Goal: Transaction & Acquisition: Purchase product/service

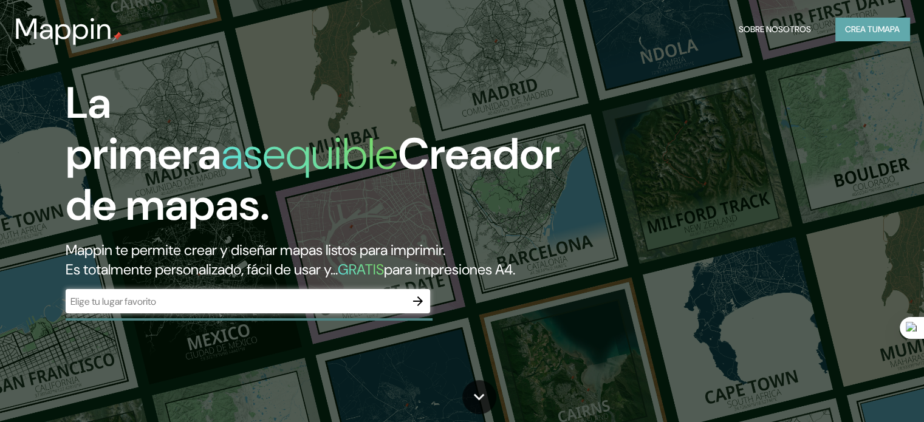
click at [865, 33] on font "Crea tu" at bounding box center [861, 29] width 33 height 11
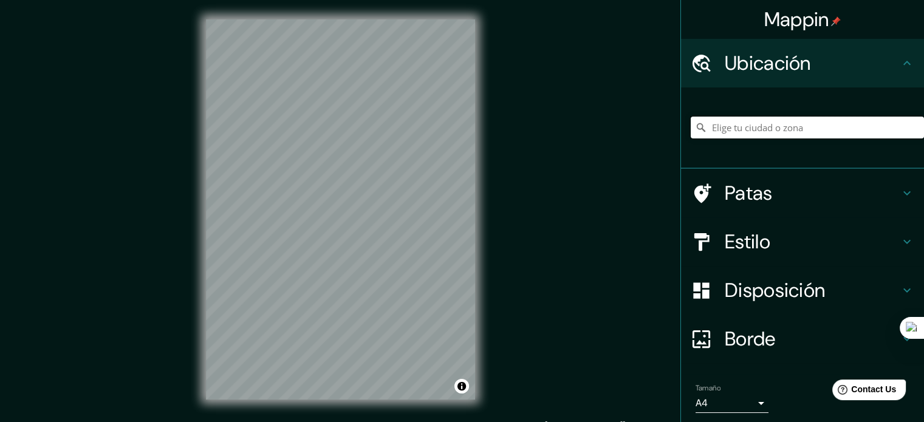
click at [783, 131] on input "Elige tu ciudad o zona" at bounding box center [807, 128] width 233 height 22
type input "[GEOGRAPHIC_DATA][PERSON_NAME], [GEOGRAPHIC_DATA][PERSON_NAME], [GEOGRAPHIC_DAT…"
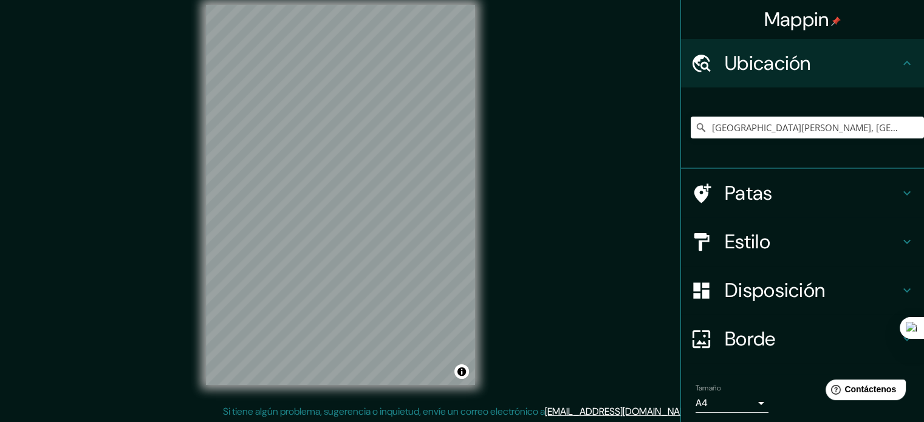
scroll to position [16, 0]
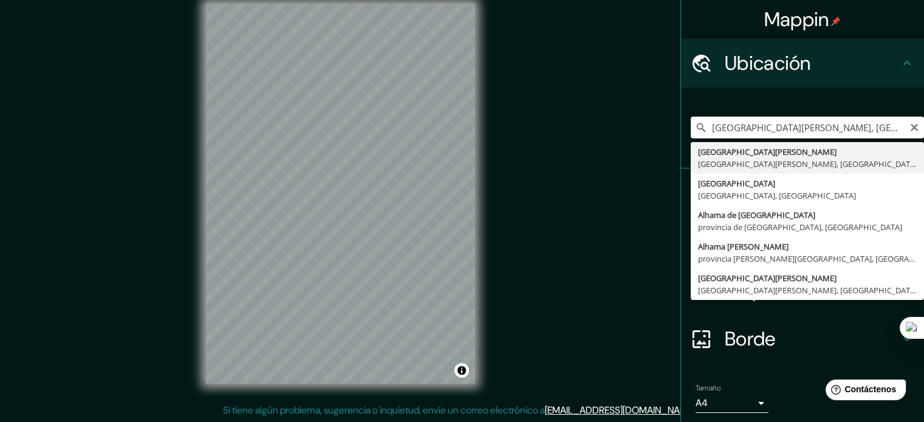
drag, startPoint x: 891, startPoint y: 129, endPoint x: 899, endPoint y: 134, distance: 10.1
click at [891, 129] on input "[GEOGRAPHIC_DATA][PERSON_NAME], [GEOGRAPHIC_DATA][PERSON_NAME], [GEOGRAPHIC_DAT…" at bounding box center [807, 128] width 233 height 22
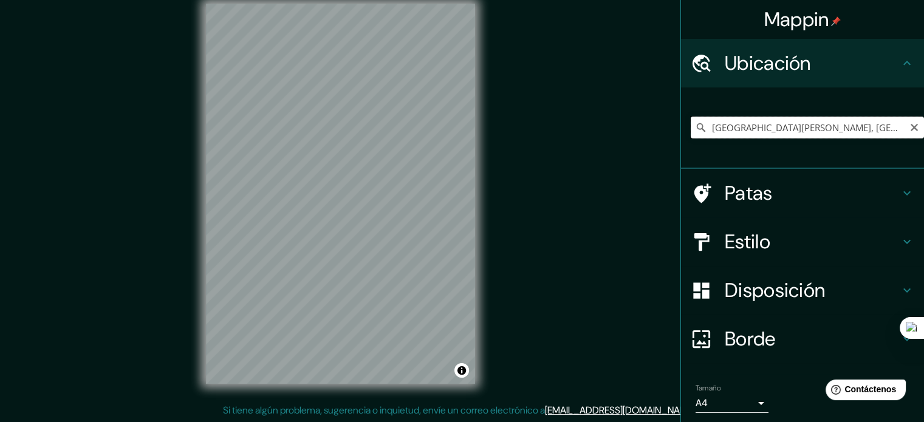
click at [893, 126] on input "[GEOGRAPHIC_DATA][PERSON_NAME], [GEOGRAPHIC_DATA][PERSON_NAME], [GEOGRAPHIC_DAT…" at bounding box center [807, 128] width 233 height 22
click at [887, 132] on input "[GEOGRAPHIC_DATA][PERSON_NAME], [GEOGRAPHIC_DATA][PERSON_NAME], [GEOGRAPHIC_DAT…" at bounding box center [807, 128] width 233 height 22
click at [434, 4] on div at bounding box center [340, 4] width 269 height 0
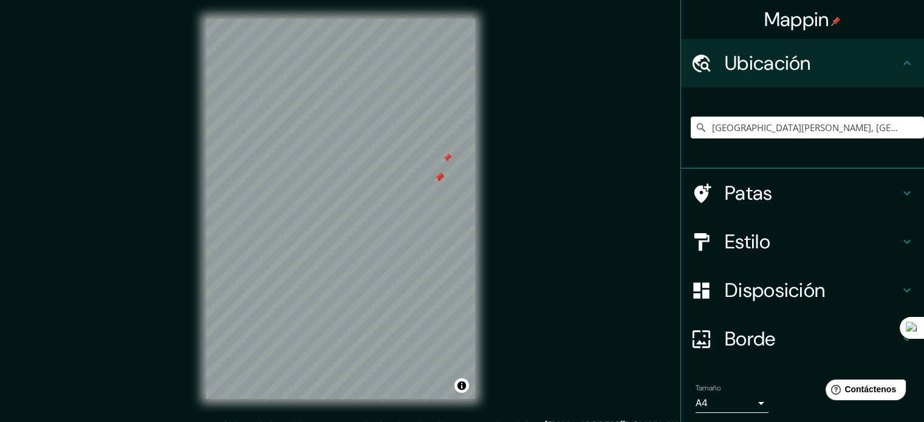
scroll to position [0, 0]
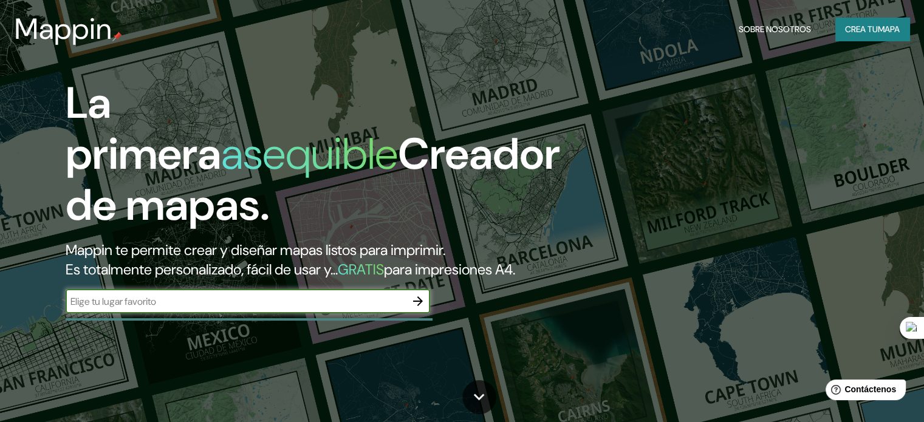
click at [880, 22] on font "mapa" at bounding box center [889, 29] width 22 height 16
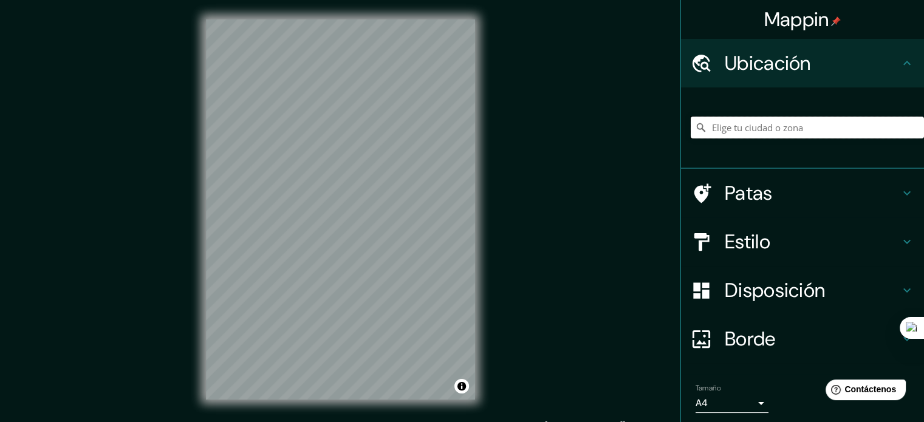
click at [819, 126] on input "Elige tu ciudad o zona" at bounding box center [807, 128] width 233 height 22
type input "[GEOGRAPHIC_DATA][PERSON_NAME], [GEOGRAPHIC_DATA][PERSON_NAME], [GEOGRAPHIC_DAT…"
click at [767, 196] on h4 "Patas" at bounding box center [812, 193] width 175 height 24
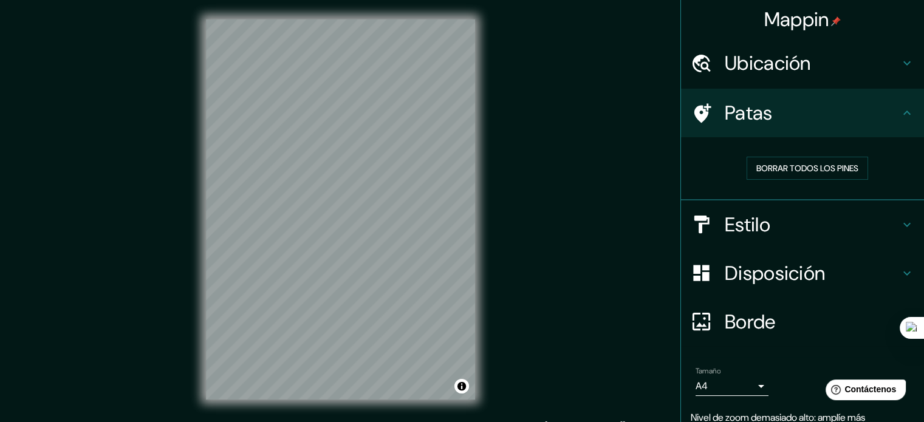
click at [772, 219] on h4 "Estilo" at bounding box center [812, 225] width 175 height 24
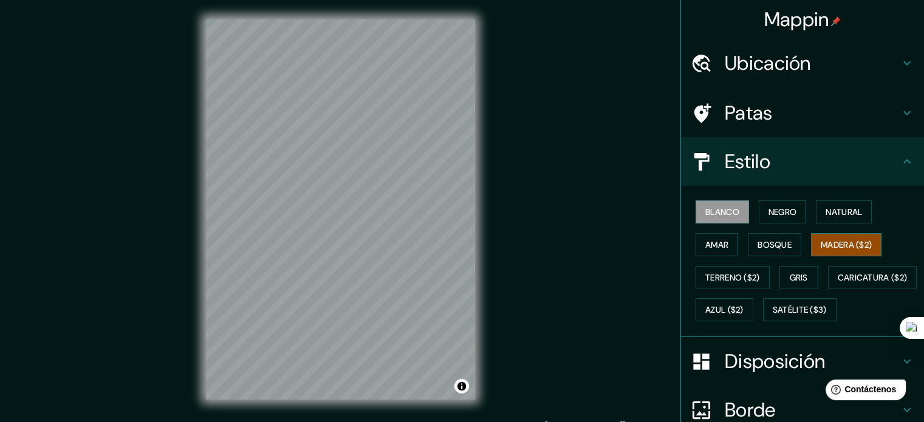
click at [838, 245] on font "Madera ($2)" at bounding box center [846, 244] width 51 height 11
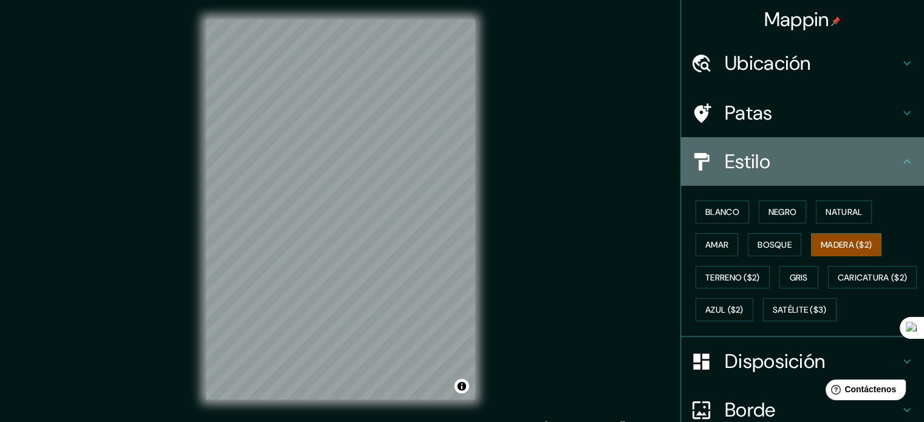
click at [903, 162] on icon at bounding box center [906, 161] width 7 height 4
click at [903, 160] on icon at bounding box center [906, 161] width 7 height 4
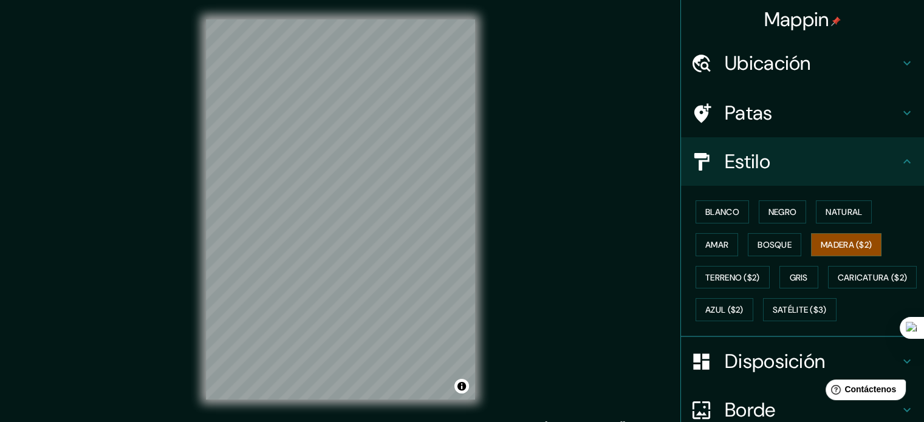
click at [900, 120] on icon at bounding box center [907, 113] width 15 height 15
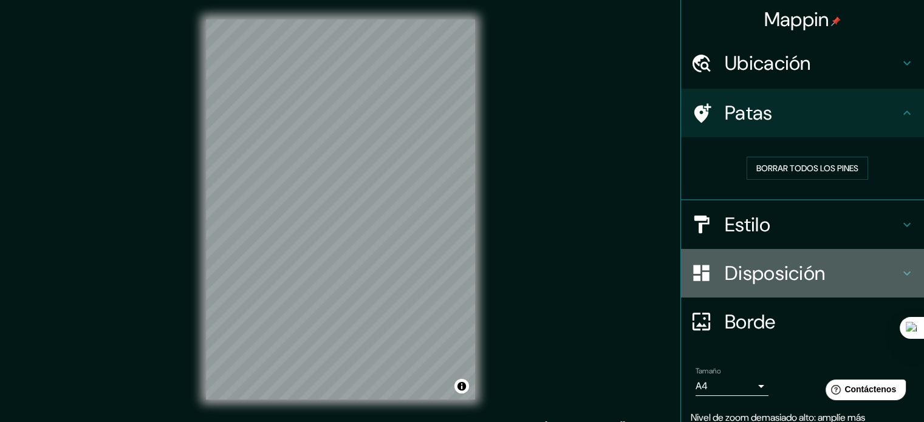
click at [900, 276] on icon at bounding box center [907, 273] width 15 height 15
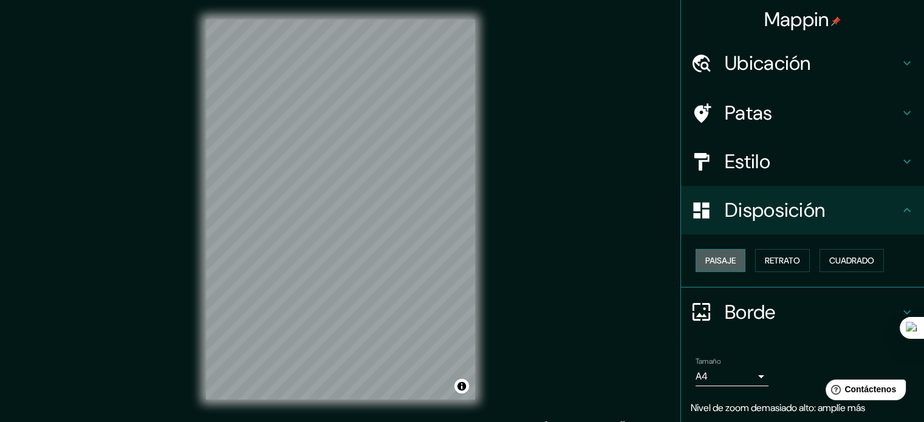
click at [728, 264] on button "Paisaje" at bounding box center [721, 260] width 50 height 23
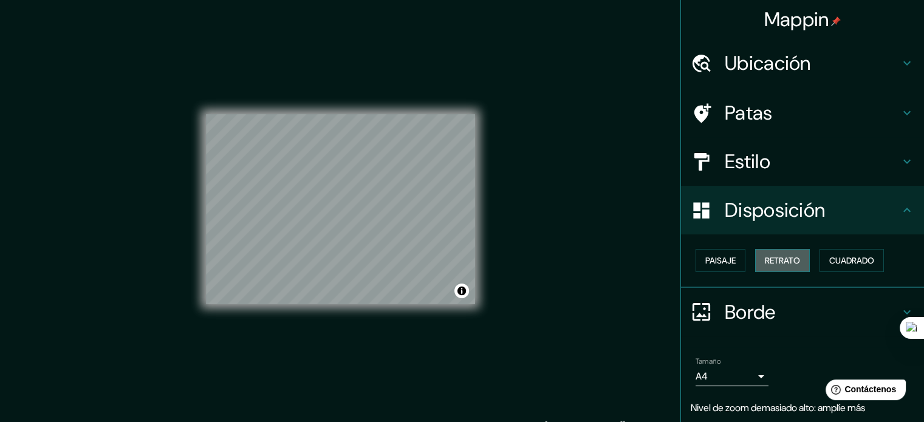
click at [765, 257] on font "Retrato" at bounding box center [782, 260] width 35 height 11
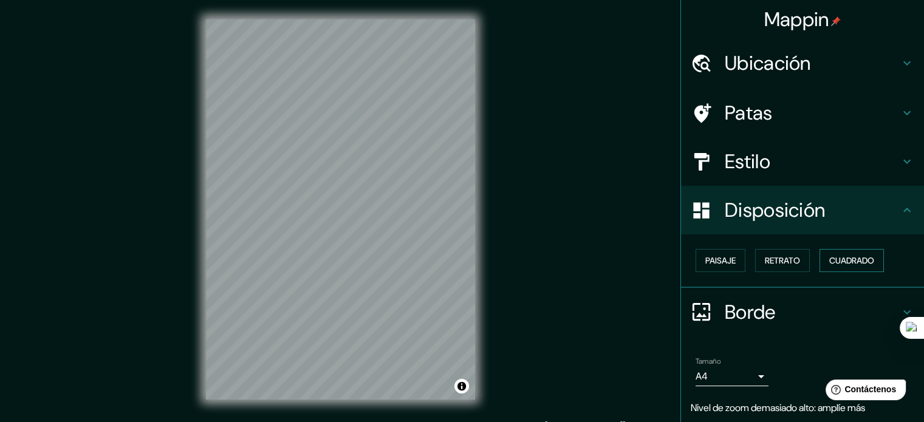
click at [839, 255] on font "Cuadrado" at bounding box center [851, 260] width 45 height 11
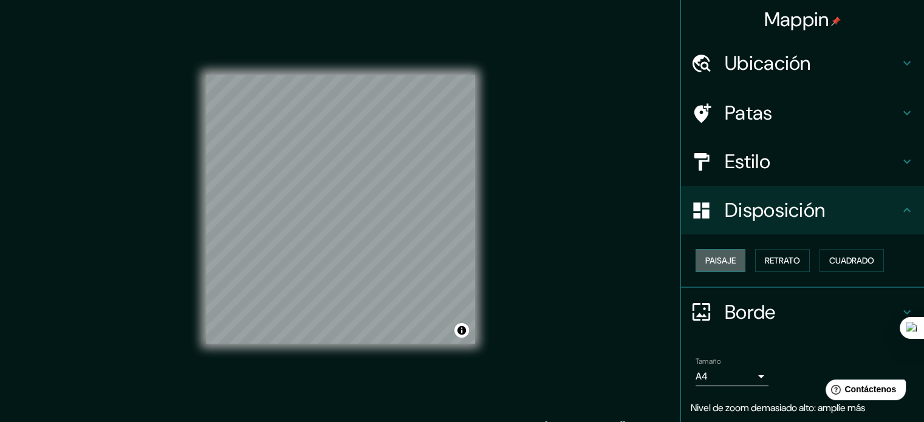
click at [724, 265] on font "Paisaje" at bounding box center [720, 260] width 30 height 11
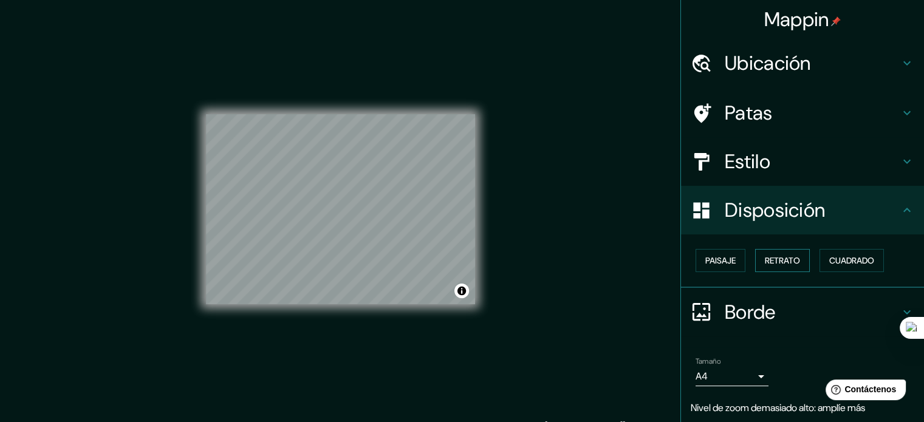
click at [772, 262] on font "Retrato" at bounding box center [782, 260] width 35 height 11
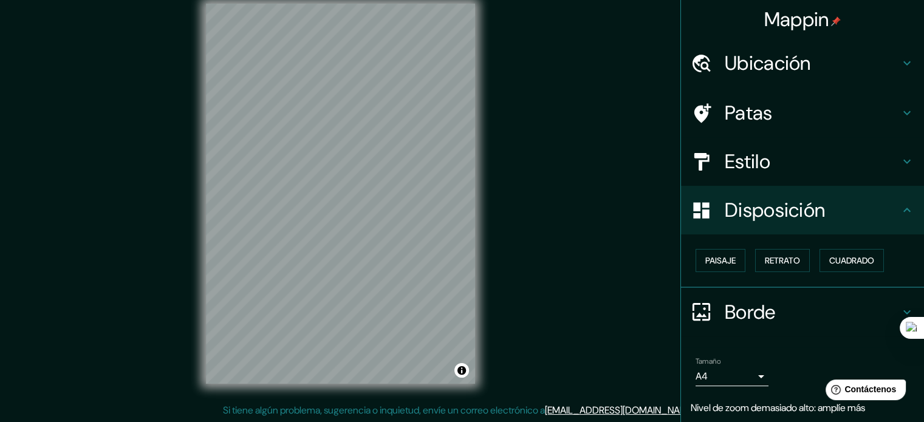
click at [864, 61] on h4 "Ubicación" at bounding box center [812, 63] width 175 height 24
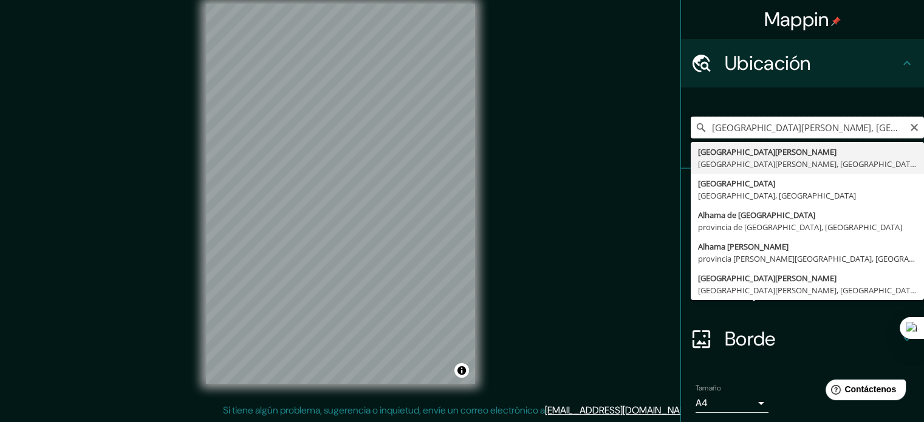
click at [894, 129] on input "[GEOGRAPHIC_DATA][PERSON_NAME], [GEOGRAPHIC_DATA][PERSON_NAME], [GEOGRAPHIC_DAT…" at bounding box center [807, 128] width 233 height 22
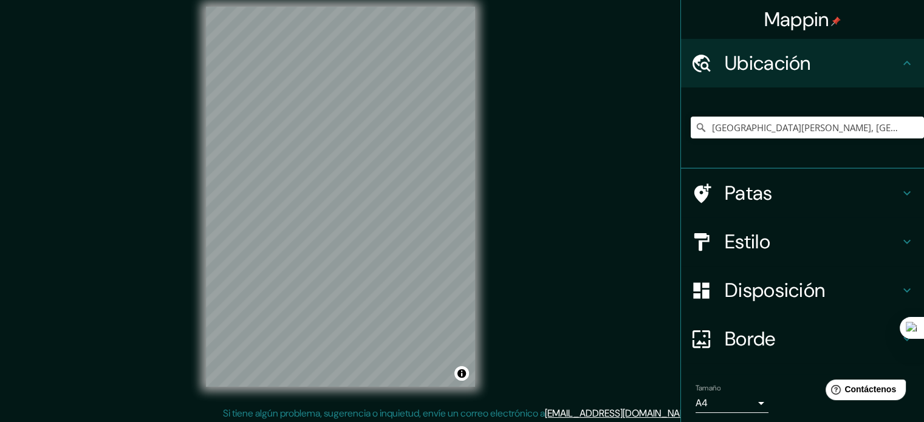
scroll to position [12, 0]
click at [754, 332] on font "Borde" at bounding box center [750, 339] width 51 height 26
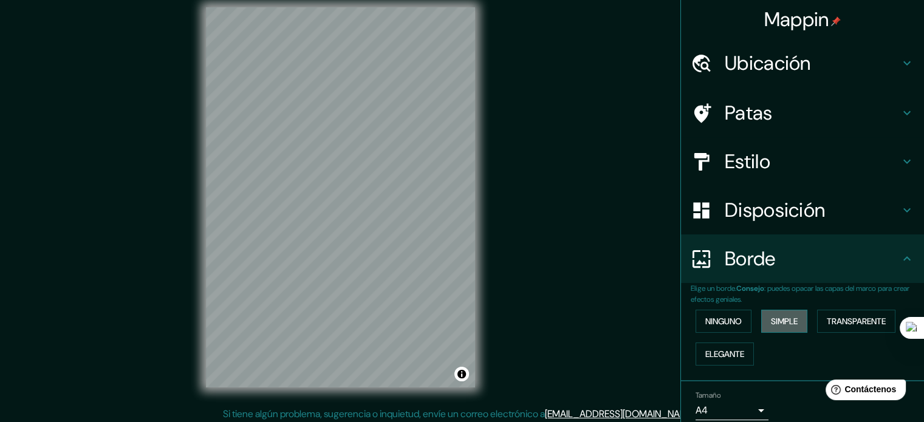
click at [773, 321] on font "Simple" at bounding box center [784, 321] width 27 height 11
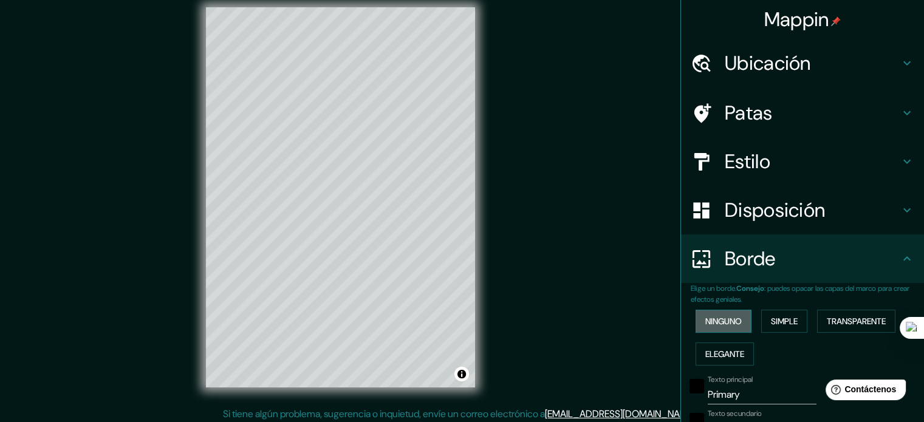
click at [724, 316] on font "Ninguno" at bounding box center [723, 321] width 36 height 11
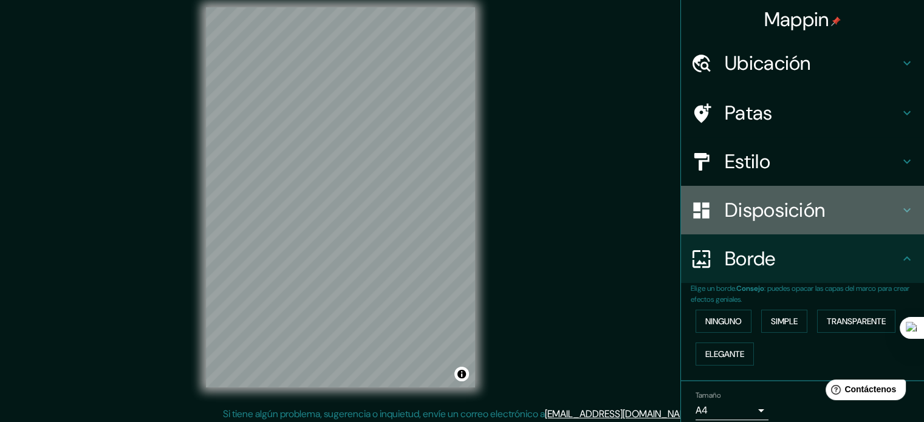
click at [777, 200] on font "Disposición" at bounding box center [775, 210] width 100 height 26
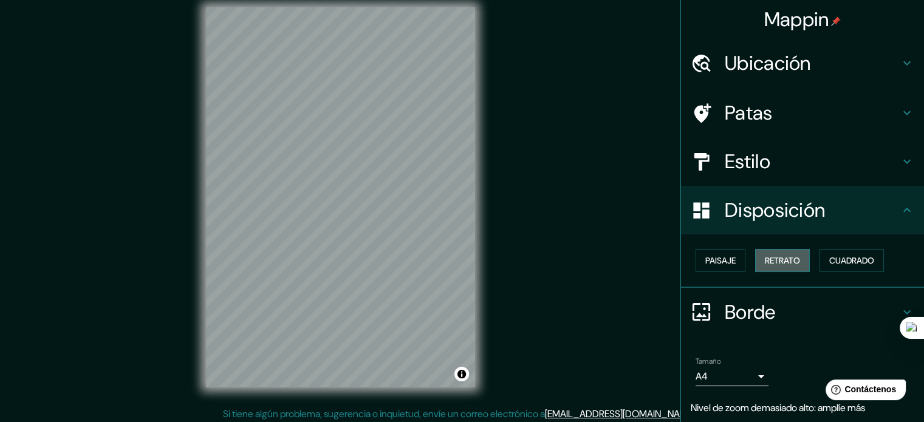
click at [777, 267] on font "Retrato" at bounding box center [782, 261] width 35 height 16
click at [780, 263] on font "Retrato" at bounding box center [782, 260] width 35 height 11
click at [862, 263] on font "Cuadrado" at bounding box center [851, 260] width 45 height 11
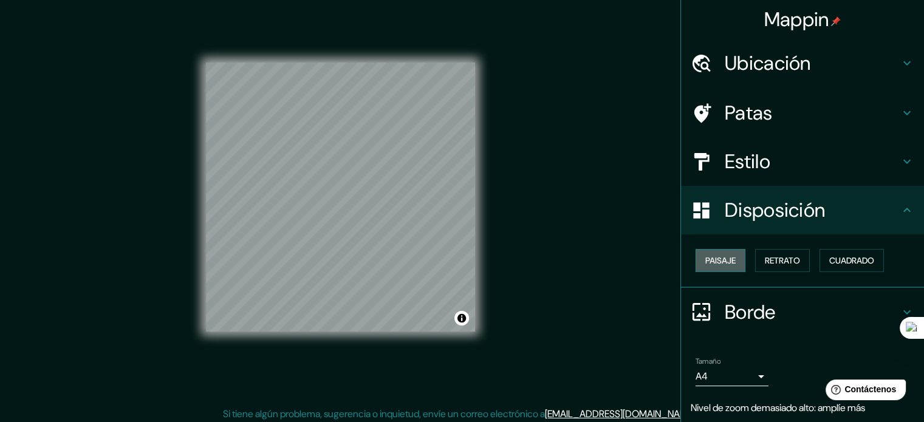
click at [709, 259] on font "Paisaje" at bounding box center [720, 260] width 30 height 11
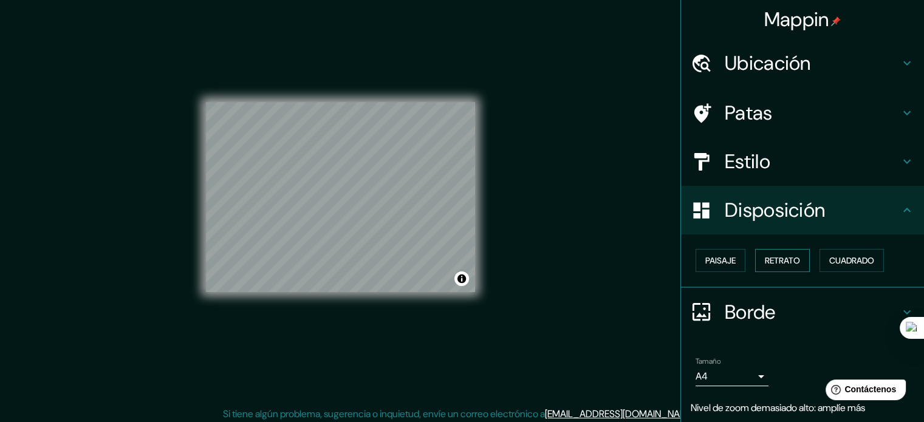
click at [782, 267] on font "Retrato" at bounding box center [782, 261] width 35 height 16
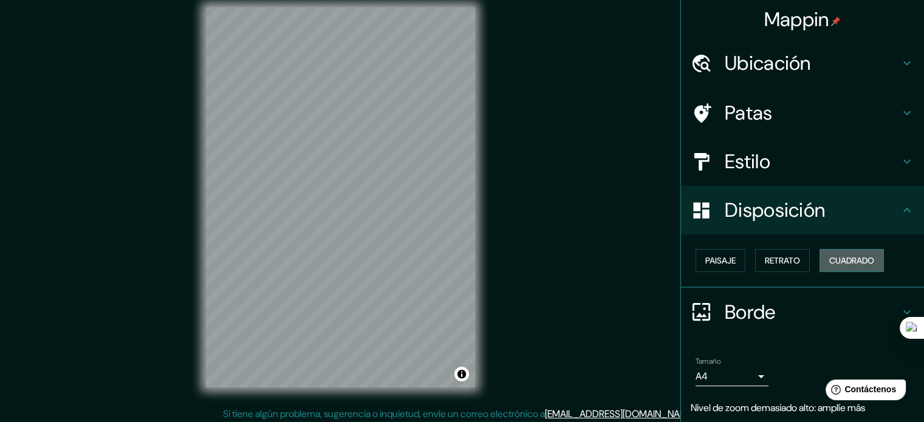
click at [829, 255] on font "Cuadrado" at bounding box center [851, 260] width 45 height 11
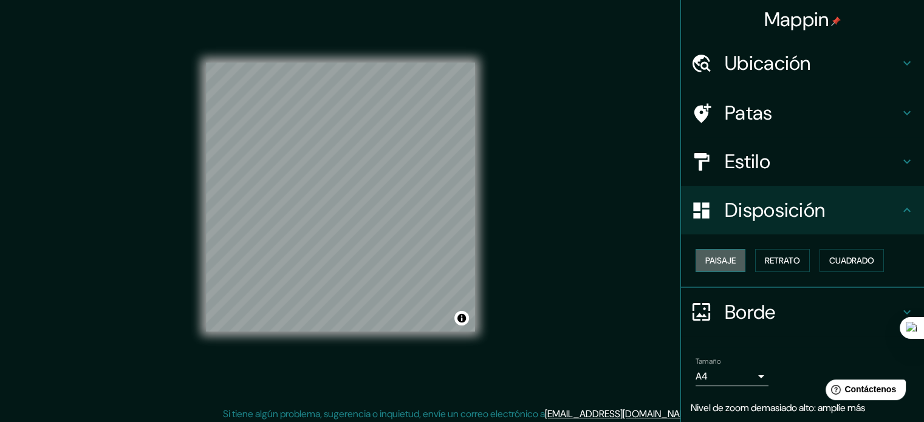
click at [722, 259] on font "Paisaje" at bounding box center [720, 260] width 30 height 11
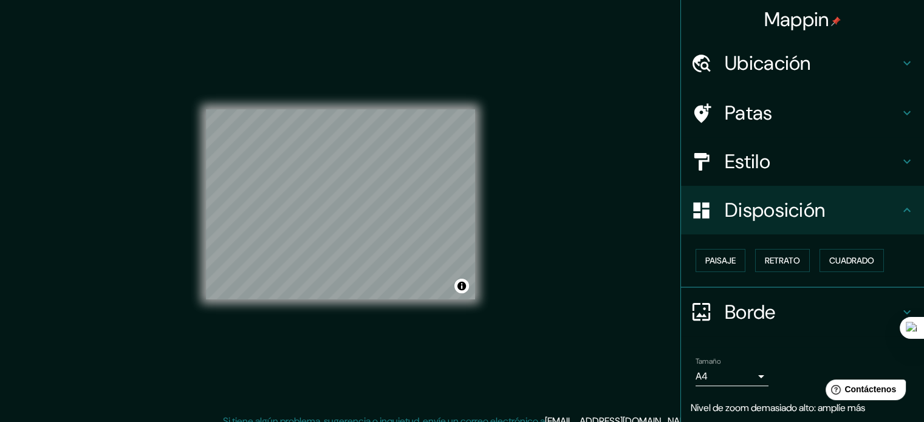
scroll to position [0, 0]
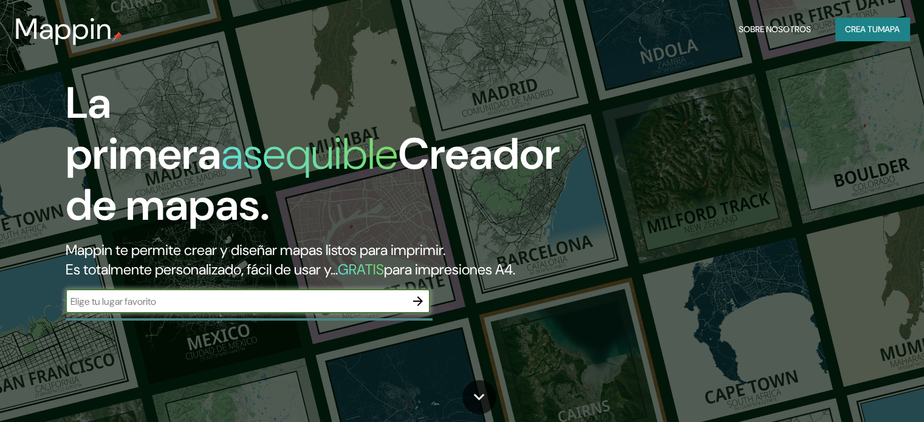
click at [857, 33] on font "Crea tu" at bounding box center [861, 29] width 33 height 16
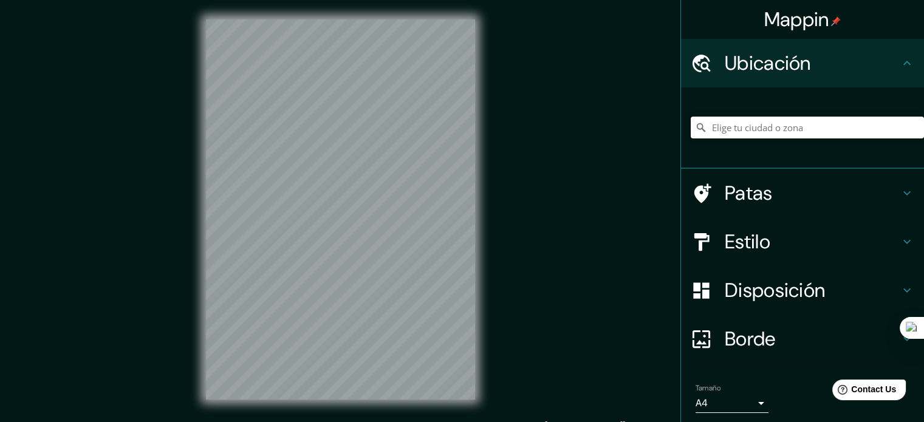
click at [818, 126] on input "Elige tu ciudad o zona" at bounding box center [807, 128] width 233 height 22
click at [779, 122] on input "Elige tu ciudad o zona" at bounding box center [807, 128] width 233 height 22
paste input "Casa Pasiva de Piedra y Arena,"
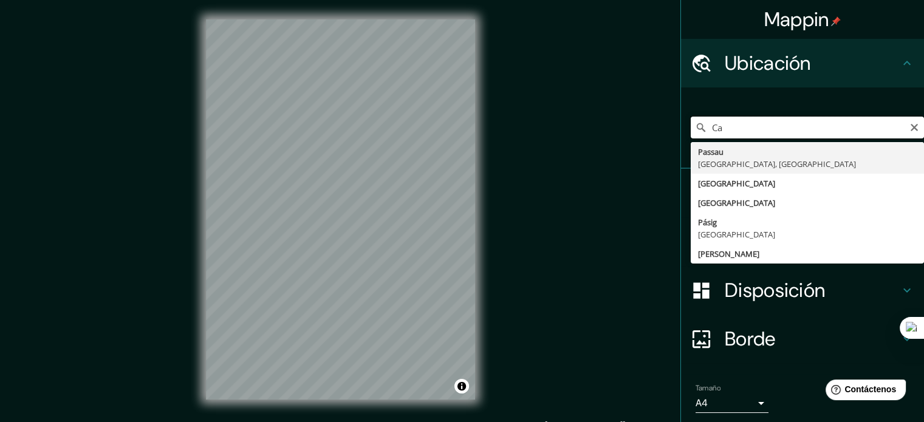
type input "C"
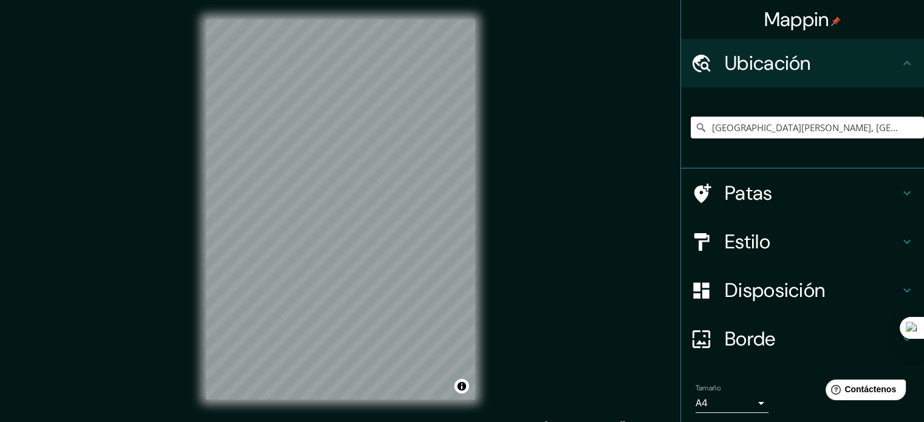
type input "[GEOGRAPHIC_DATA][PERSON_NAME], [GEOGRAPHIC_DATA][PERSON_NAME], [GEOGRAPHIC_DAT…"
click at [831, 287] on h4 "Disposición" at bounding box center [812, 290] width 175 height 24
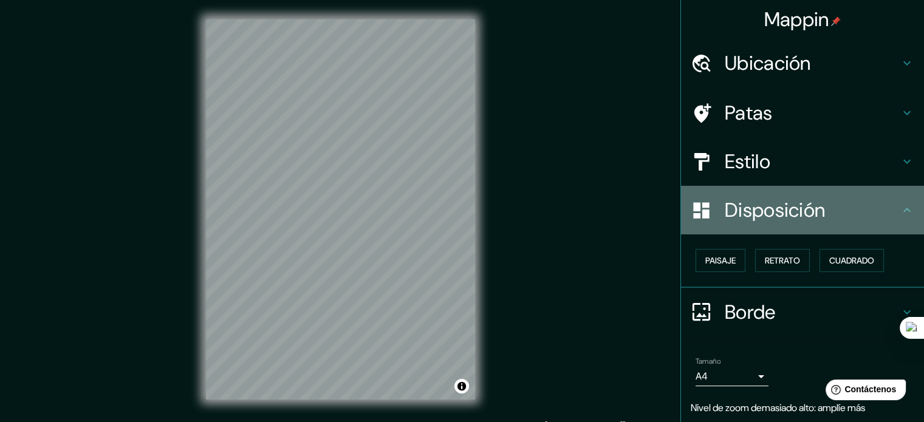
click at [835, 207] on h4 "Disposición" at bounding box center [812, 210] width 175 height 24
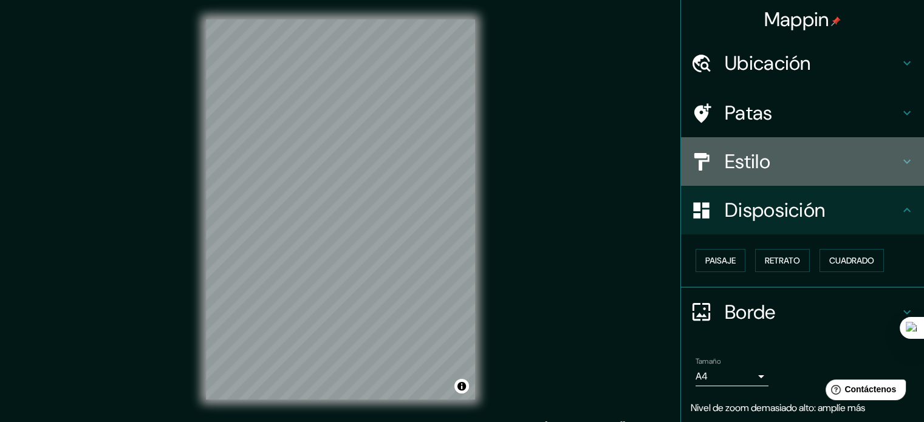
click at [900, 159] on icon at bounding box center [907, 161] width 15 height 15
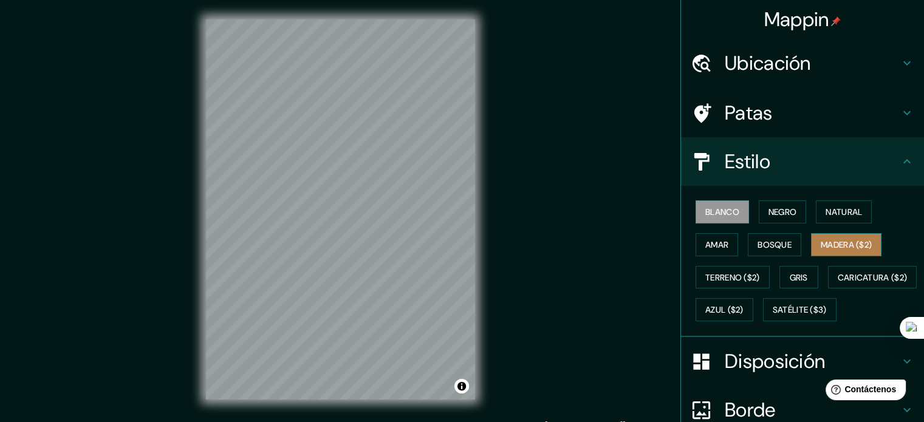
click at [828, 249] on font "Madera ($2)" at bounding box center [846, 244] width 51 height 11
